Goal: Find specific page/section: Find specific page/section

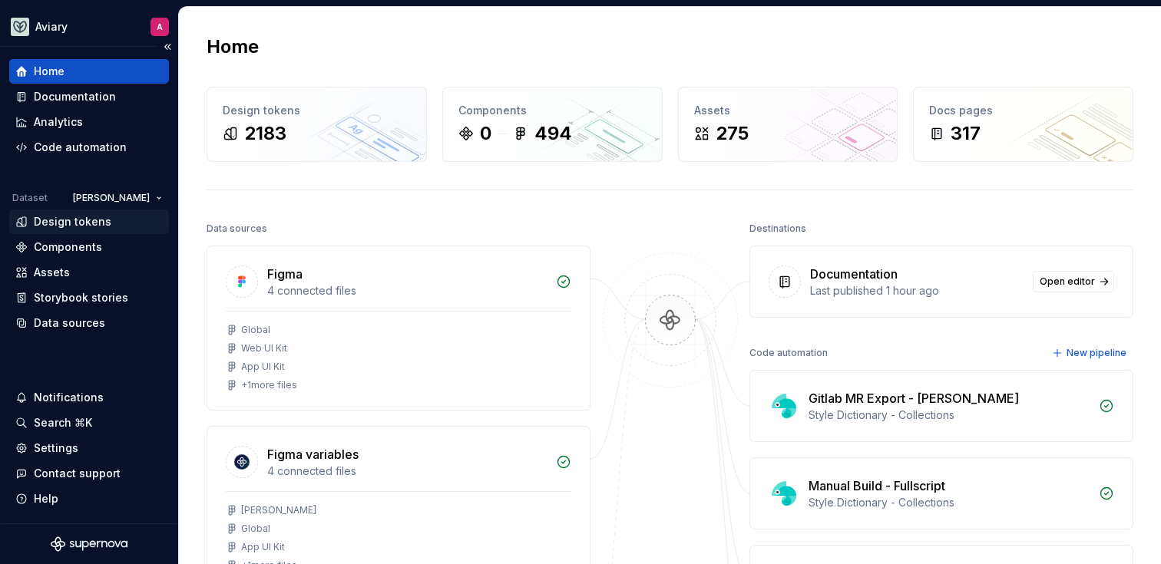
click at [74, 221] on div "Design tokens" at bounding box center [73, 221] width 78 height 15
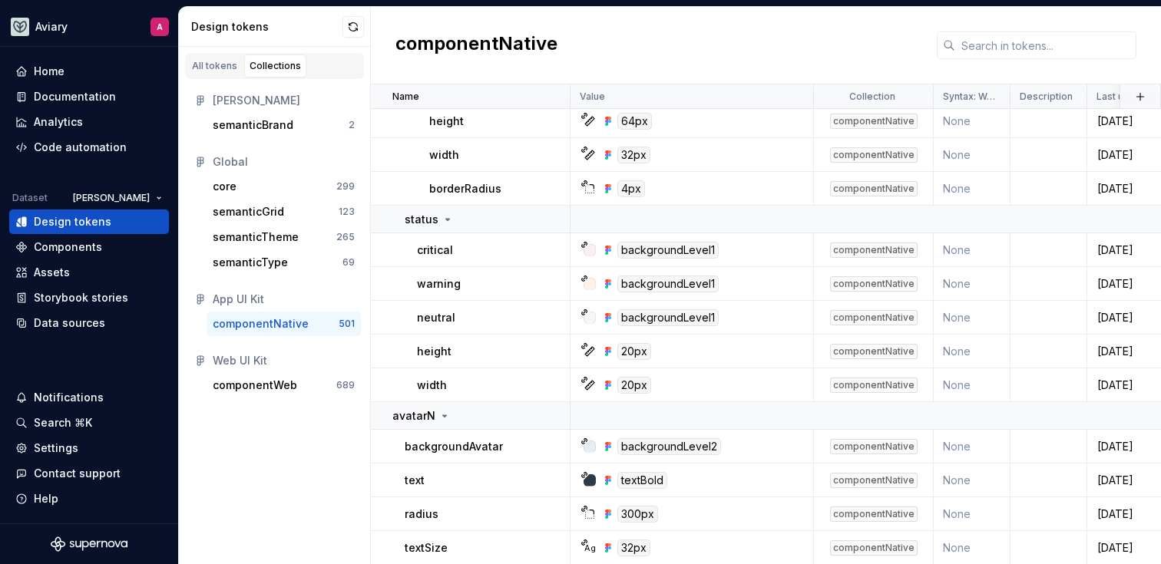
scroll to position [1572, 0]
